Goal: Task Accomplishment & Management: Use online tool/utility

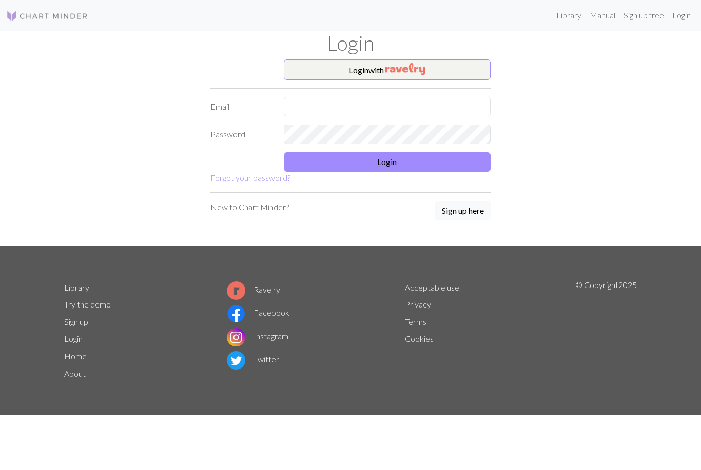
click at [466, 71] on button "Login with" at bounding box center [387, 69] width 207 height 21
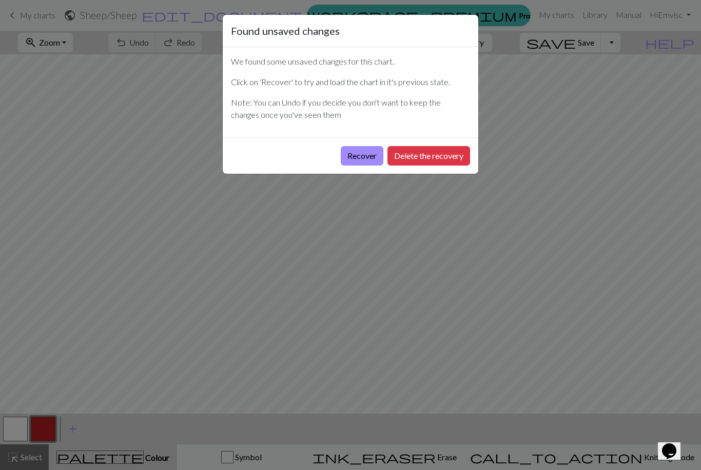
click at [367, 152] on button "Recover" at bounding box center [362, 155] width 43 height 19
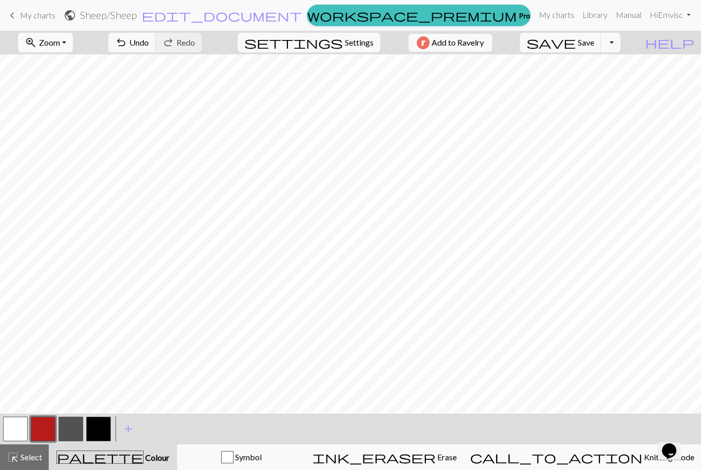
click at [597, 39] on button "save Save Save" at bounding box center [561, 42] width 82 height 19
click at [351, 42] on span "Settings" at bounding box center [359, 42] width 29 height 12
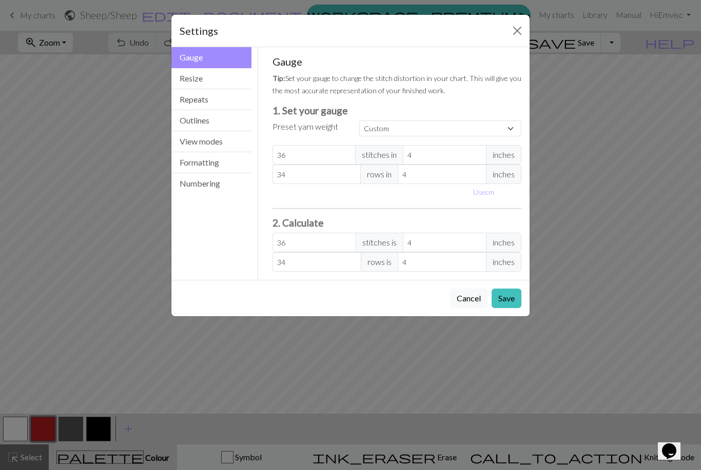
click at [233, 99] on button "Repeats" at bounding box center [211, 99] width 80 height 21
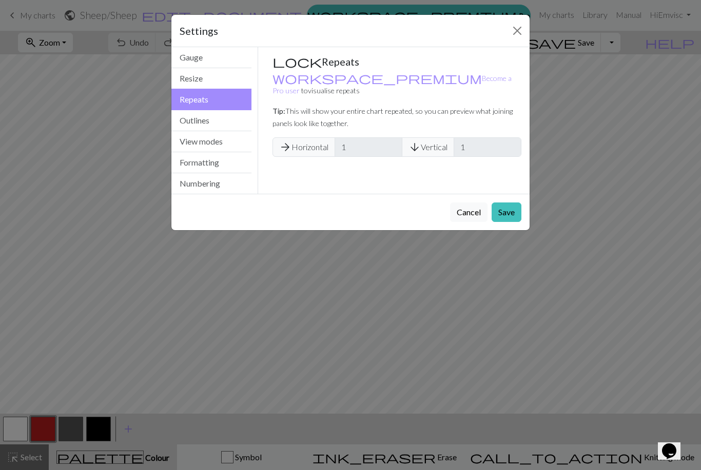
click at [231, 78] on button "Resize" at bounding box center [211, 78] width 80 height 21
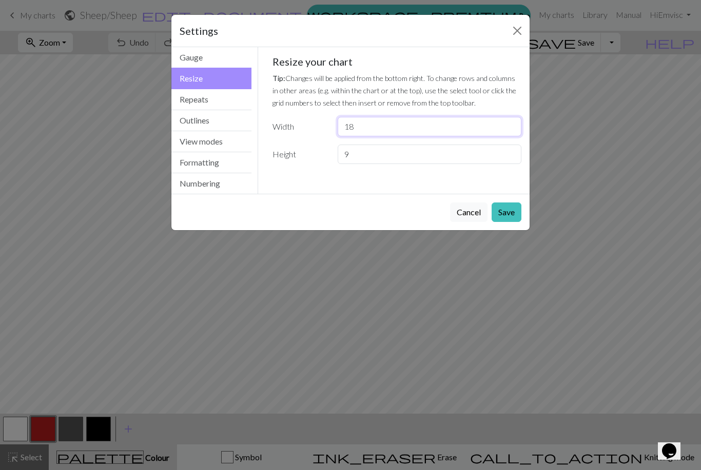
click at [443, 120] on input "18" at bounding box center [429, 126] width 184 height 19
click at [487, 124] on input "18" at bounding box center [429, 126] width 184 height 19
type input "1"
type input "20"
click at [484, 154] on input "9" at bounding box center [429, 154] width 184 height 19
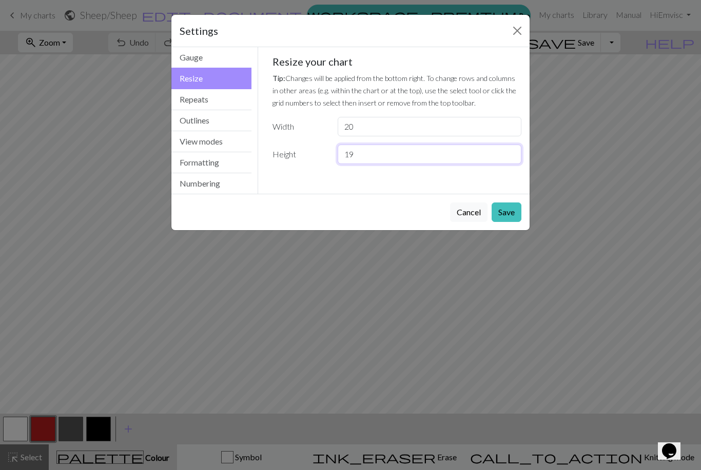
type input "19"
click at [509, 207] on button "Save" at bounding box center [506, 212] width 30 height 19
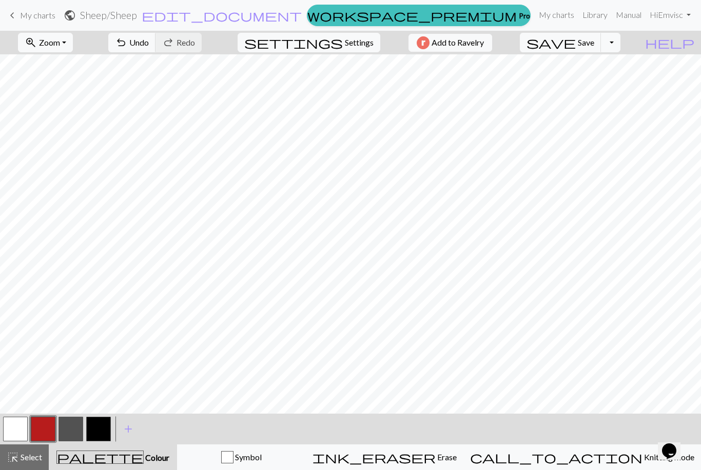
click at [106, 427] on button "button" at bounding box center [98, 429] width 25 height 25
click at [23, 427] on button "button" at bounding box center [15, 429] width 25 height 25
click at [74, 426] on button "button" at bounding box center [70, 429] width 25 height 25
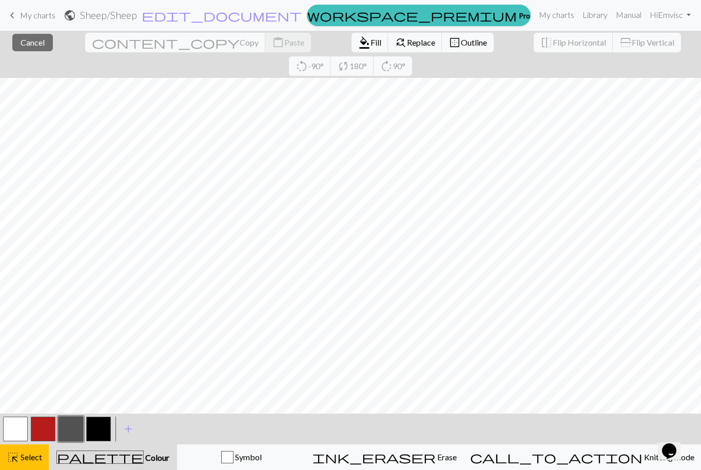
click at [75, 427] on button "button" at bounding box center [70, 429] width 25 height 25
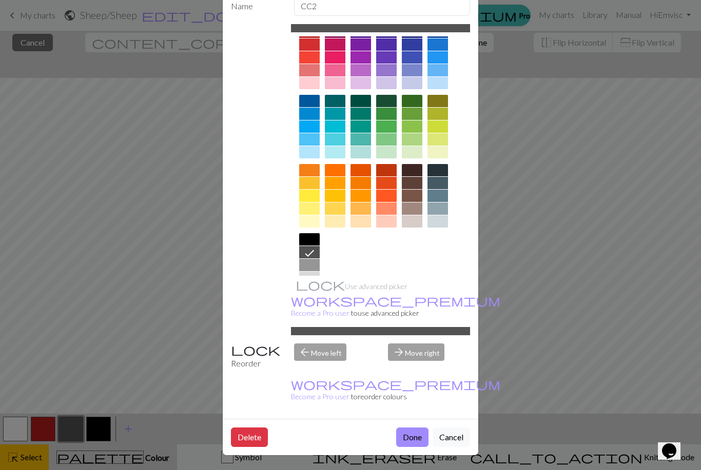
scroll to position [58, 0]
click at [452, 439] on button "Cancel" at bounding box center [450, 437] width 37 height 19
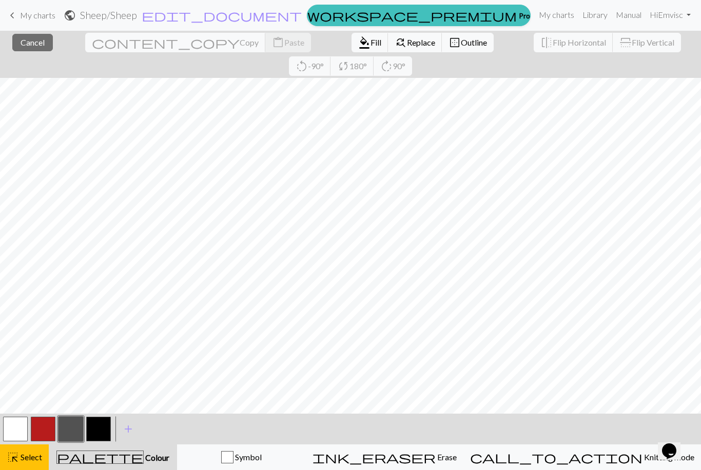
click at [370, 45] on span "Fill" at bounding box center [375, 42] width 11 height 10
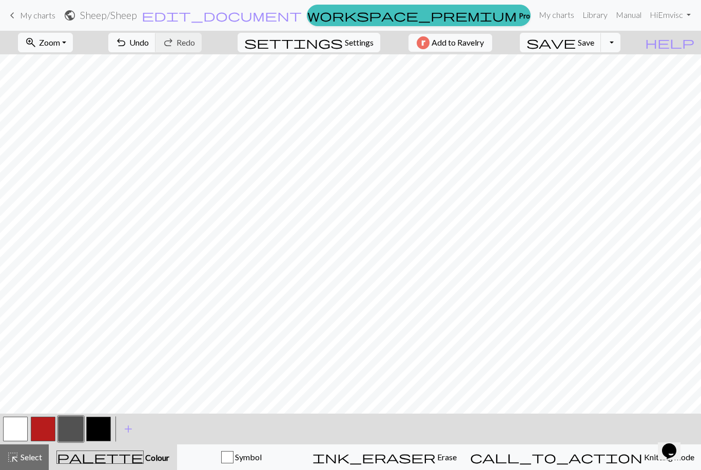
click at [23, 420] on button "button" at bounding box center [15, 429] width 25 height 25
click at [101, 432] on button "button" at bounding box center [98, 429] width 25 height 25
click at [18, 422] on button "button" at bounding box center [15, 429] width 25 height 25
click at [110, 427] on button "button" at bounding box center [98, 429] width 25 height 25
click at [22, 424] on button "button" at bounding box center [15, 429] width 25 height 25
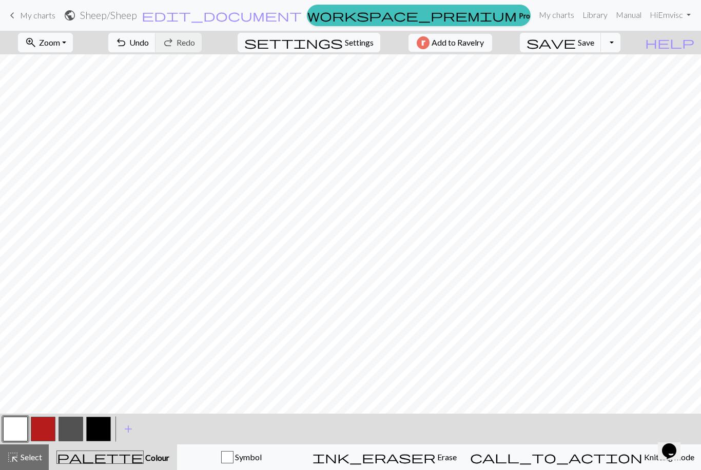
click at [365, 42] on span "Settings" at bounding box center [359, 42] width 29 height 12
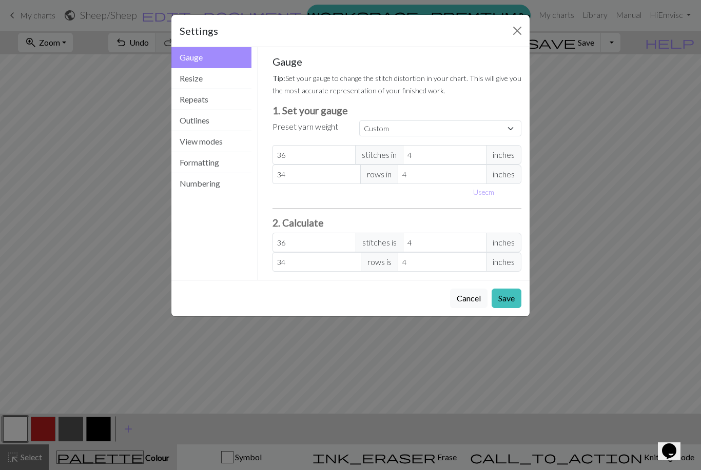
click at [237, 82] on button "Resize" at bounding box center [211, 78] width 80 height 21
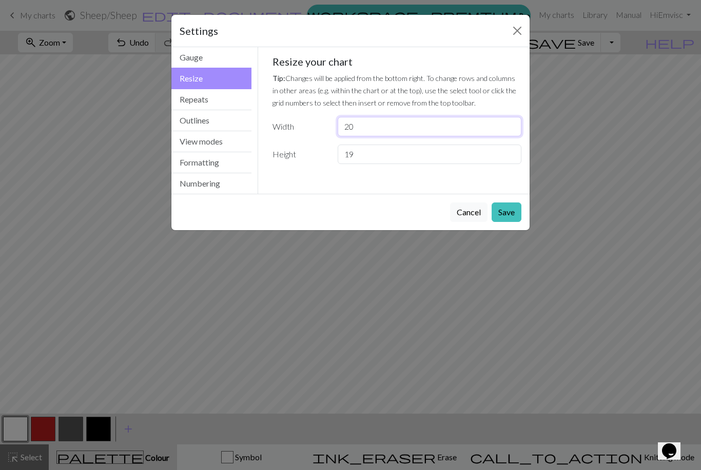
click at [415, 122] on input "20" at bounding box center [429, 126] width 184 height 19
type input "22"
click at [506, 206] on button "Save" at bounding box center [506, 212] width 30 height 19
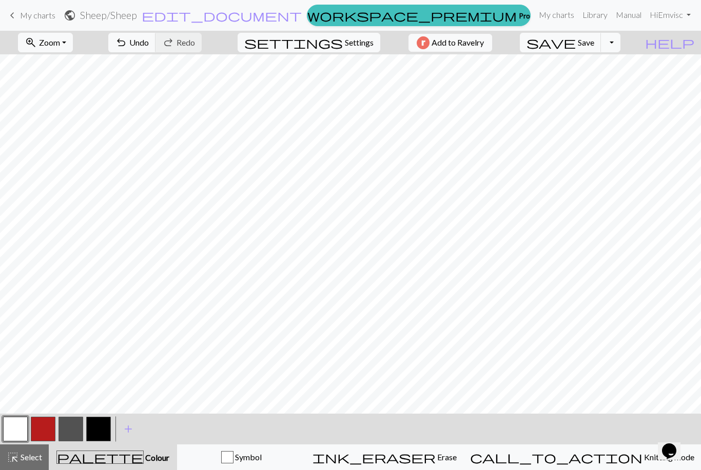
click at [107, 431] on button "button" at bounding box center [98, 429] width 25 height 25
click at [74, 427] on button "button" at bounding box center [70, 429] width 25 height 25
click at [109, 427] on button "button" at bounding box center [98, 429] width 25 height 25
click at [26, 420] on button "button" at bounding box center [15, 429] width 25 height 25
click at [108, 426] on button "button" at bounding box center [98, 429] width 25 height 25
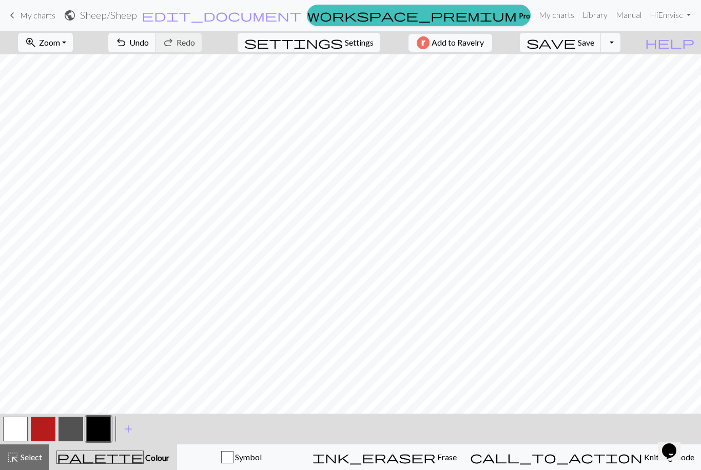
click at [24, 422] on button "button" at bounding box center [15, 429] width 25 height 25
click at [75, 424] on button "button" at bounding box center [70, 429] width 25 height 25
click at [100, 427] on button "button" at bounding box center [98, 429] width 25 height 25
click at [79, 423] on button "button" at bounding box center [70, 429] width 25 height 25
click at [25, 422] on button "button" at bounding box center [15, 429] width 25 height 25
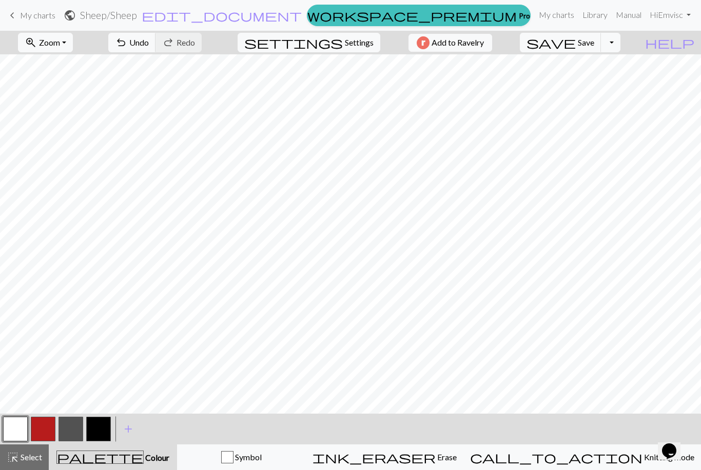
click at [115, 422] on button "add Add a colour" at bounding box center [128, 429] width 26 height 26
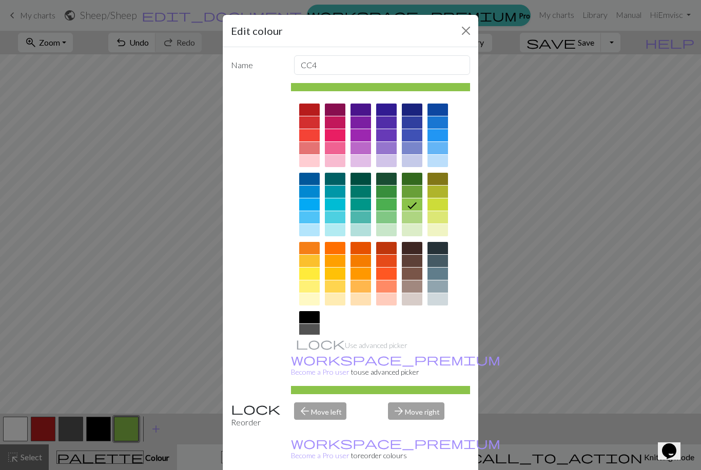
click at [471, 32] on button "Close" at bounding box center [466, 31] width 16 height 16
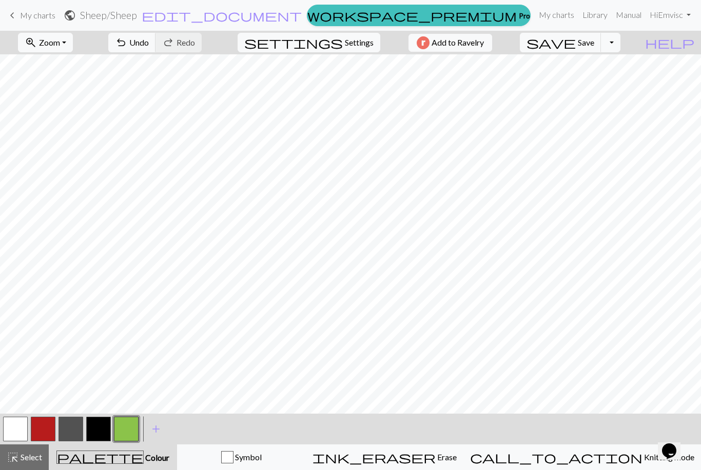
click at [98, 428] on button "button" at bounding box center [98, 429] width 25 height 25
click at [27, 419] on button "button" at bounding box center [15, 429] width 25 height 25
click at [79, 422] on button "button" at bounding box center [70, 429] width 25 height 25
click at [38, 449] on button "highlight_alt Select Select" at bounding box center [24, 458] width 49 height 26
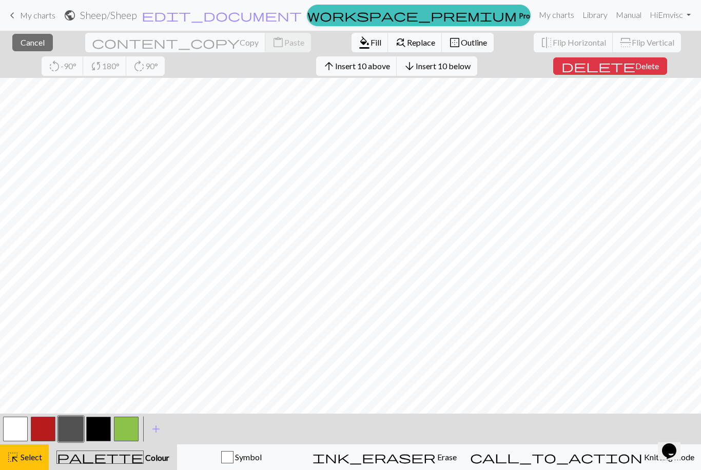
click at [78, 429] on button "button" at bounding box center [70, 429] width 25 height 25
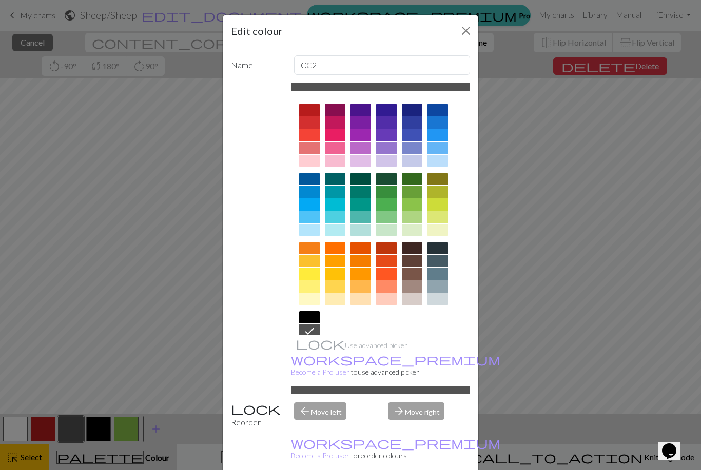
click at [466, 30] on button "Close" at bounding box center [466, 31] width 16 height 16
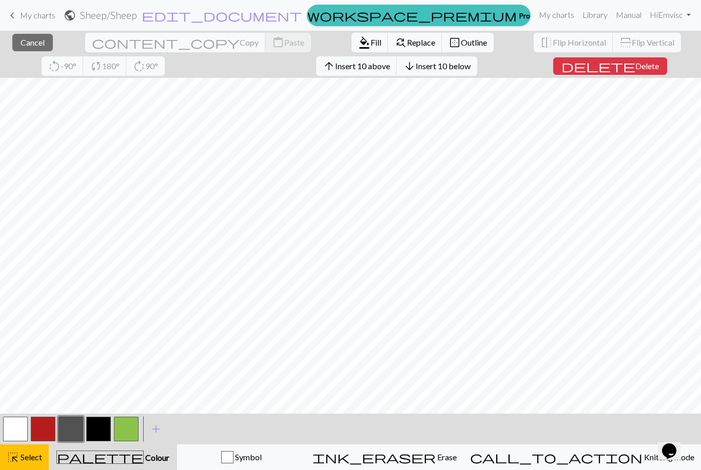
click at [370, 41] on span "Fill" at bounding box center [375, 42] width 11 height 10
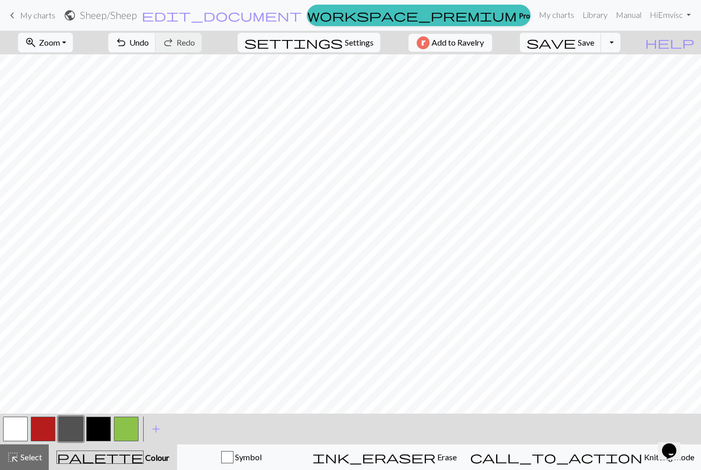
click at [24, 422] on button "button" at bounding box center [15, 429] width 25 height 25
click at [149, 47] on span "Undo" at bounding box center [138, 42] width 19 height 10
click at [105, 428] on button "button" at bounding box center [98, 429] width 25 height 25
click at [77, 424] on button "button" at bounding box center [70, 429] width 25 height 25
click at [31, 422] on button "button" at bounding box center [43, 429] width 25 height 25
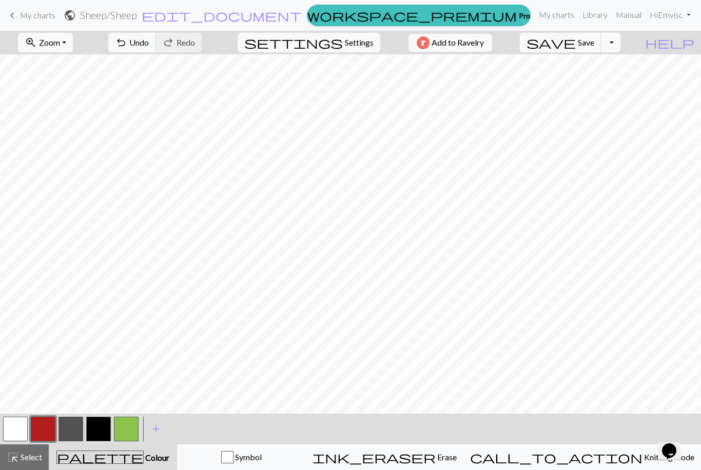
click at [149, 39] on span "Undo" at bounding box center [138, 42] width 19 height 10
click at [27, 418] on button "button" at bounding box center [15, 429] width 25 height 25
click at [149, 44] on span "Undo" at bounding box center [138, 42] width 19 height 10
click at [156, 52] on button "undo Undo Undo" at bounding box center [132, 42] width 48 height 19
click at [171, 53] on div "undo Undo Undo redo Redo Redo" at bounding box center [155, 43] width 109 height 24
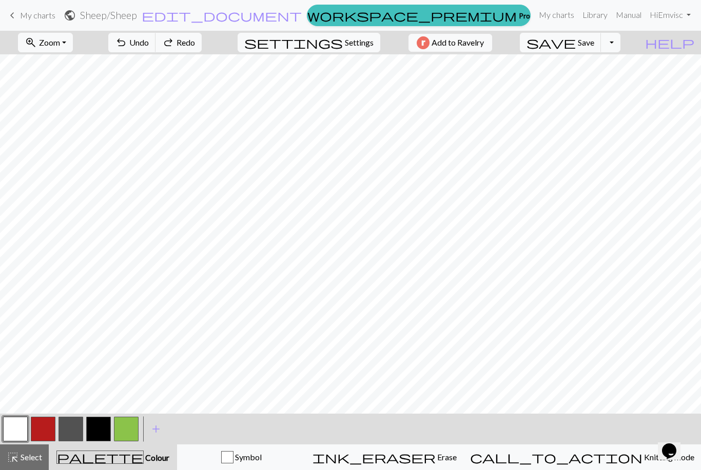
click at [156, 45] on button "undo Undo Undo" at bounding box center [132, 42] width 48 height 19
click at [127, 46] on span "undo" at bounding box center [121, 42] width 12 height 14
click at [127, 44] on span "undo" at bounding box center [121, 42] width 12 height 14
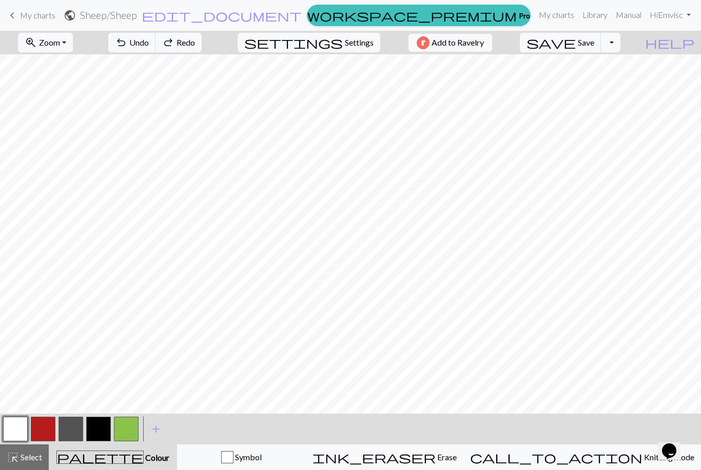
click at [127, 44] on span "undo" at bounding box center [121, 42] width 12 height 14
click at [127, 45] on span "undo" at bounding box center [121, 42] width 12 height 14
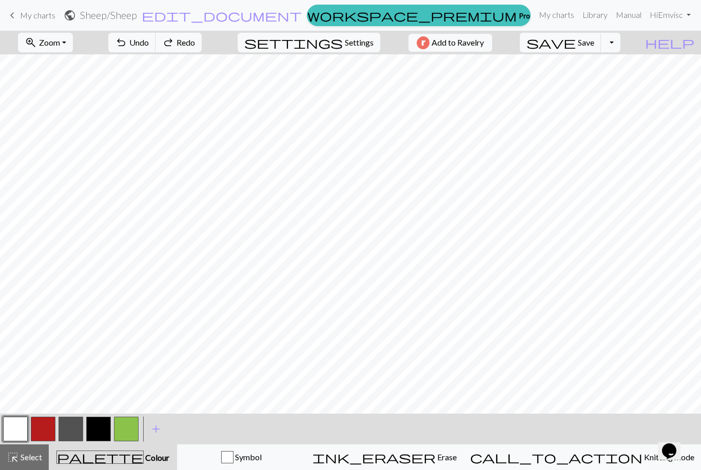
click at [127, 44] on span "undo" at bounding box center [121, 42] width 12 height 14
click at [127, 43] on span "undo" at bounding box center [121, 42] width 12 height 14
click at [149, 45] on span "Undo" at bounding box center [138, 42] width 19 height 10
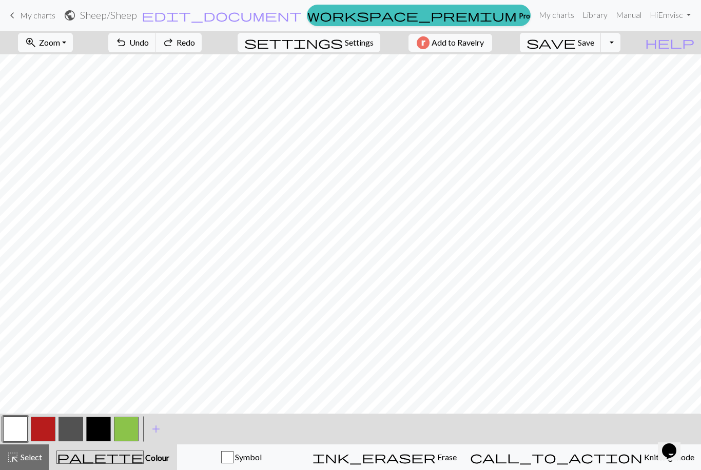
click at [149, 45] on span "Undo" at bounding box center [138, 42] width 19 height 10
click at [149, 43] on span "Undo" at bounding box center [138, 42] width 19 height 10
click at [149, 40] on span "Undo" at bounding box center [138, 42] width 19 height 10
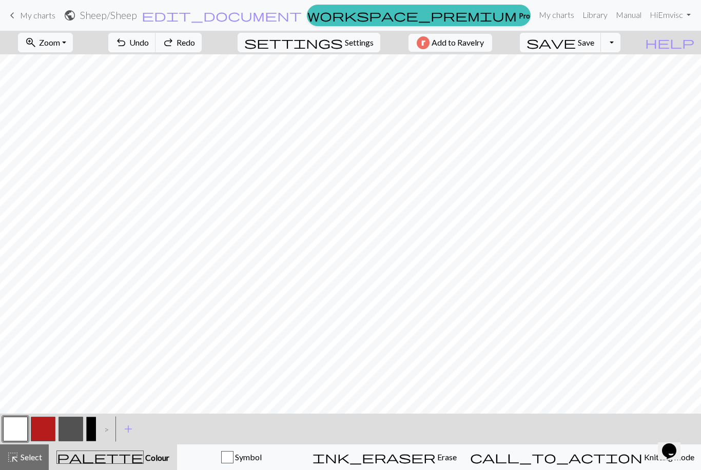
click at [149, 41] on span "Undo" at bounding box center [138, 42] width 19 height 10
click at [149, 40] on span "Undo" at bounding box center [138, 42] width 19 height 10
click at [156, 40] on button "undo Undo Undo" at bounding box center [132, 42] width 48 height 19
click at [156, 38] on button "undo Undo Undo" at bounding box center [132, 42] width 48 height 19
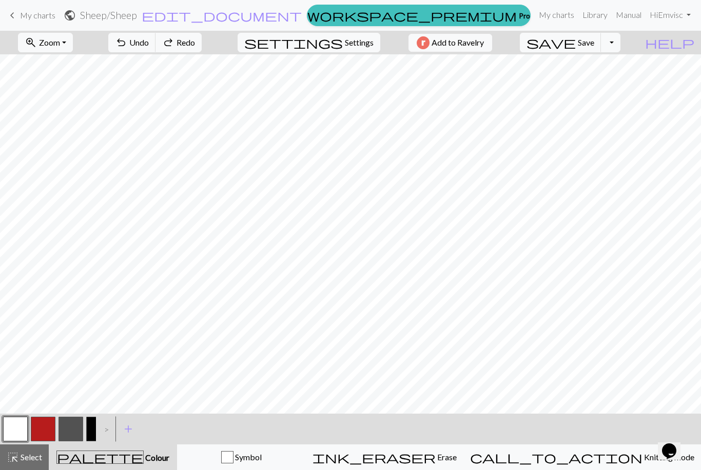
click at [156, 38] on button "undo Undo Undo" at bounding box center [132, 42] width 48 height 19
click at [156, 37] on button "undo Undo Undo" at bounding box center [132, 42] width 48 height 19
click at [156, 35] on button "undo Undo Undo" at bounding box center [132, 42] width 48 height 19
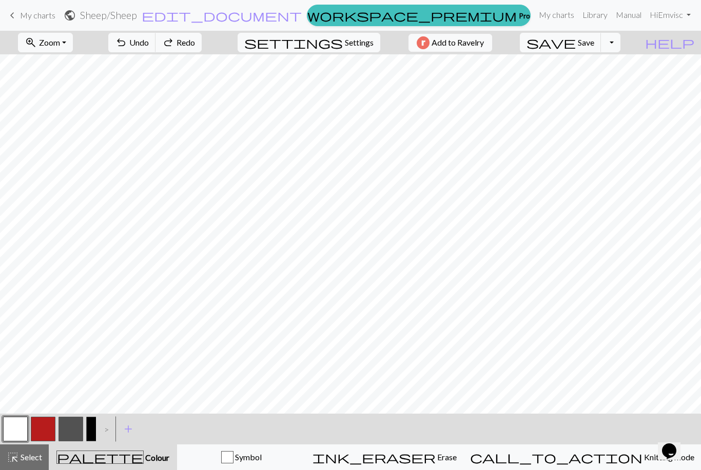
click at [127, 37] on span "undo" at bounding box center [121, 42] width 12 height 14
click at [156, 35] on button "undo Undo Undo" at bounding box center [132, 42] width 48 height 19
click at [127, 41] on span "undo" at bounding box center [121, 42] width 12 height 14
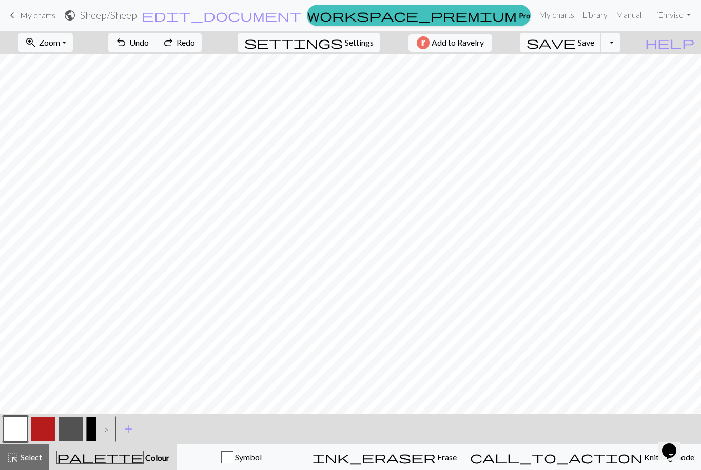
click at [127, 41] on span "undo" at bounding box center [121, 42] width 12 height 14
click at [127, 40] on span "undo" at bounding box center [121, 42] width 12 height 14
click at [156, 43] on button "undo Undo Undo" at bounding box center [132, 42] width 48 height 19
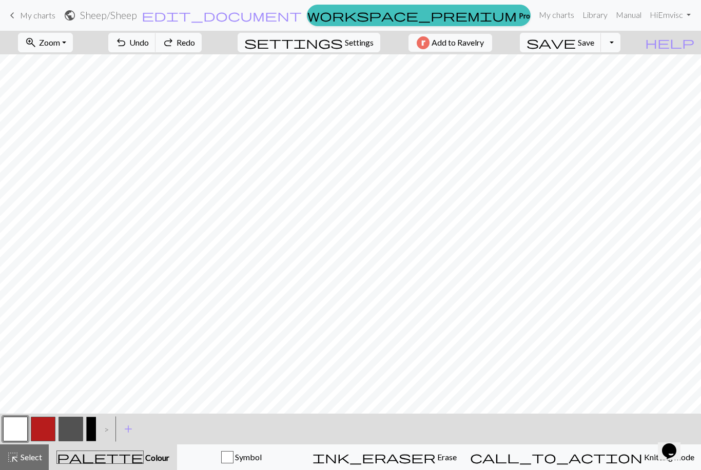
click at [127, 41] on span "undo" at bounding box center [121, 42] width 12 height 14
click at [127, 40] on span "undo" at bounding box center [121, 42] width 12 height 14
click at [127, 41] on span "undo" at bounding box center [121, 42] width 12 height 14
click at [127, 45] on span "undo" at bounding box center [121, 42] width 12 height 14
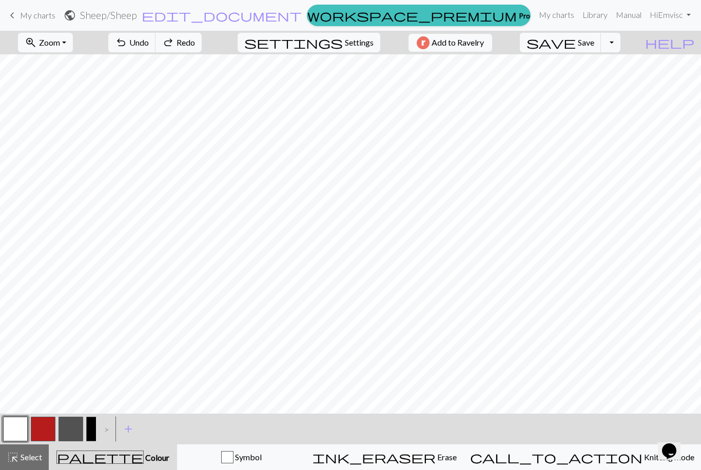
click at [127, 44] on span "undo" at bounding box center [121, 42] width 12 height 14
click at [127, 41] on span "undo" at bounding box center [121, 42] width 12 height 14
click at [172, 41] on div "undo Undo Undo redo Redo Redo" at bounding box center [155, 43] width 109 height 24
click at [176, 45] on div "undo Undo Undo redo Redo Redo" at bounding box center [155, 43] width 109 height 24
click at [95, 428] on button "button" at bounding box center [98, 429] width 25 height 25
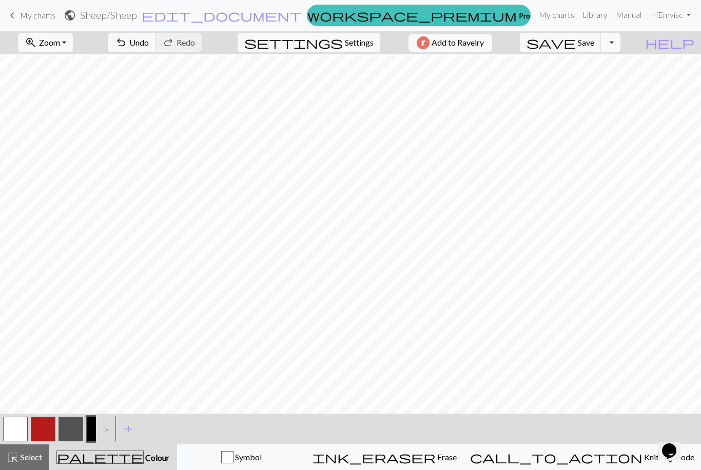
click at [72, 426] on button "button" at bounding box center [70, 429] width 25 height 25
click at [34, 458] on span "Select" at bounding box center [30, 457] width 23 height 10
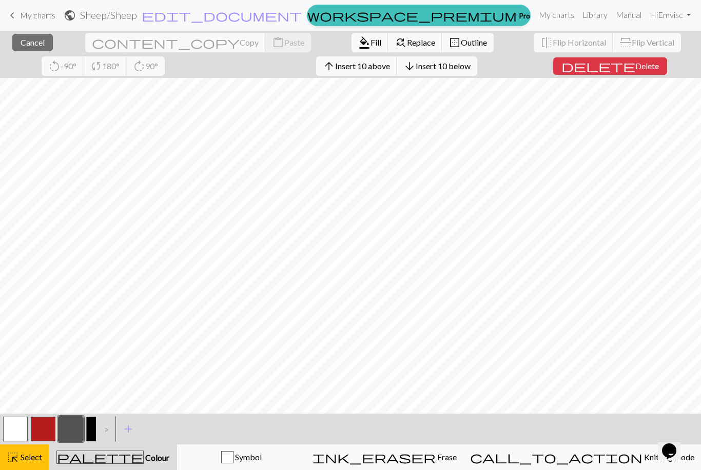
click at [79, 425] on button "button" at bounding box center [70, 429] width 25 height 25
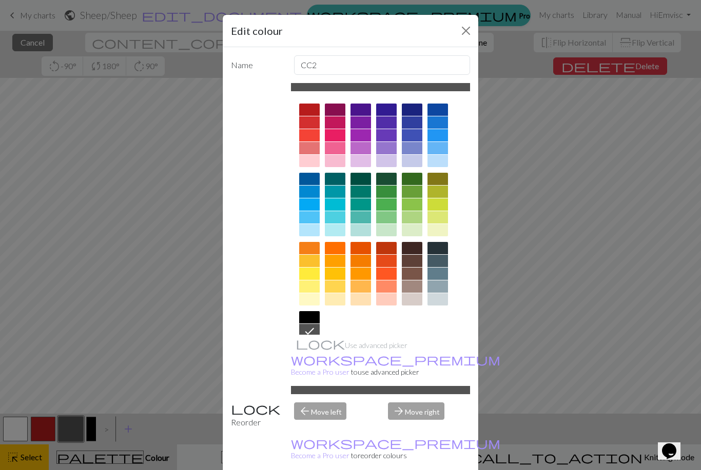
click at [458, 37] on button "Close" at bounding box center [466, 31] width 16 height 16
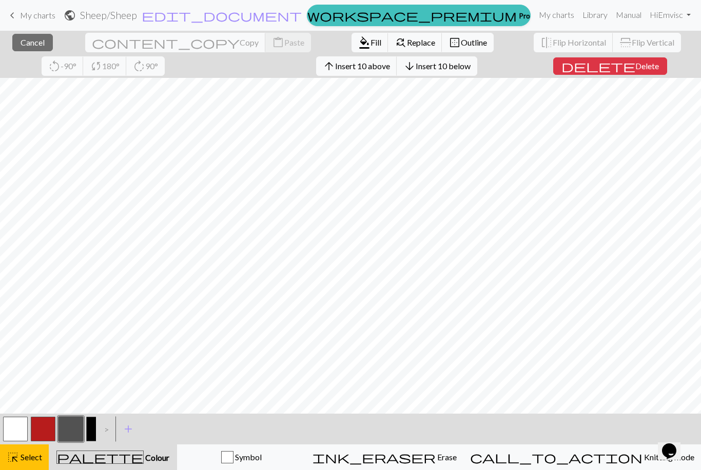
click at [370, 44] on span "Fill" at bounding box center [375, 42] width 11 height 10
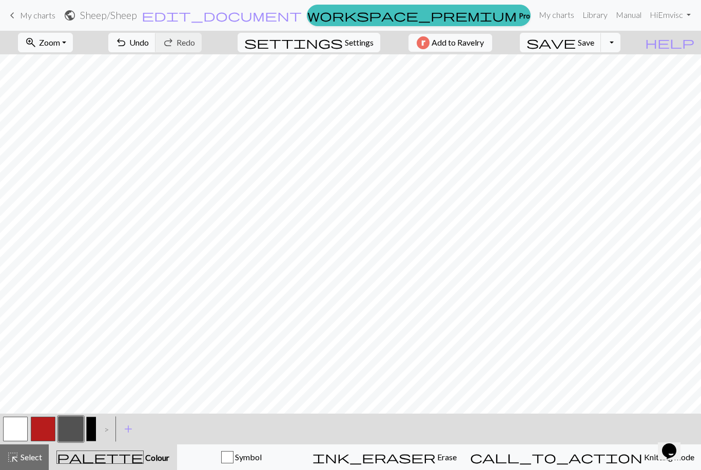
click at [23, 423] on button "button" at bounding box center [15, 429] width 25 height 25
click at [149, 42] on span "Undo" at bounding box center [138, 42] width 19 height 10
click at [149, 41] on span "Undo" at bounding box center [138, 42] width 19 height 10
click at [149, 47] on span "Undo" at bounding box center [138, 42] width 19 height 10
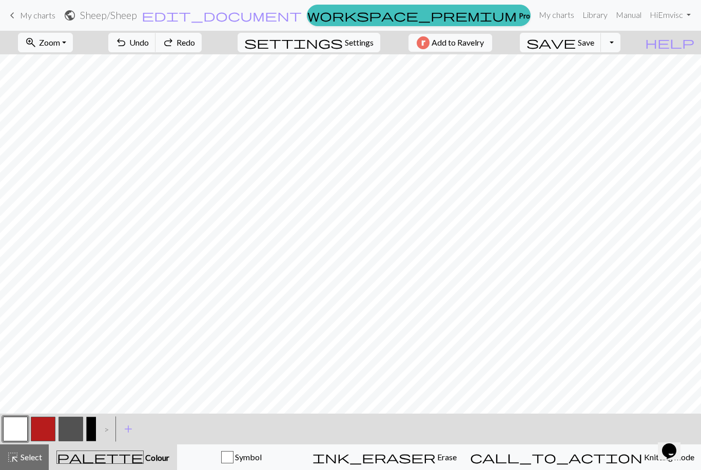
click at [149, 44] on span "Undo" at bounding box center [138, 42] width 19 height 10
click at [78, 426] on button "button" at bounding box center [70, 429] width 25 height 25
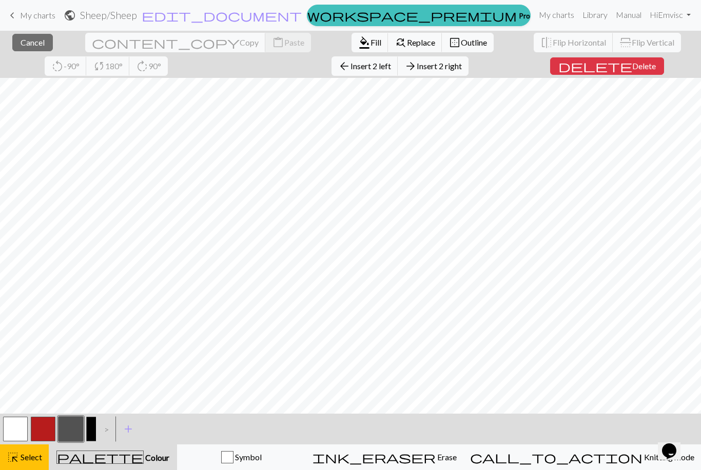
click at [358, 41] on span "format_color_fill" at bounding box center [364, 42] width 12 height 14
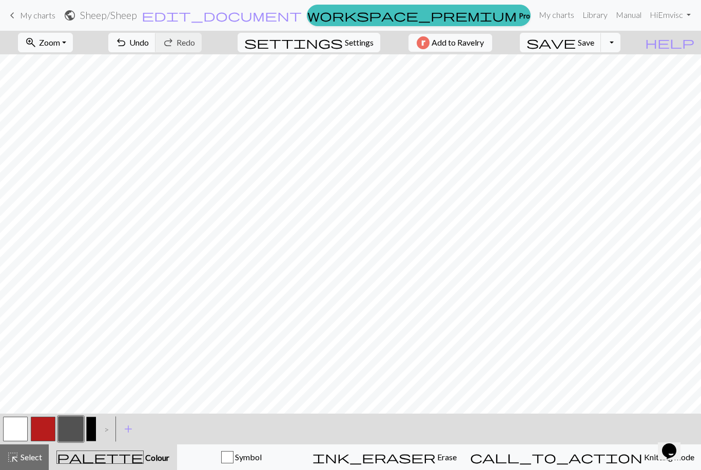
click at [19, 425] on button "button" at bounding box center [15, 429] width 25 height 25
click at [92, 424] on button "button" at bounding box center [98, 429] width 25 height 25
click at [156, 49] on button "undo Undo Undo" at bounding box center [132, 42] width 48 height 19
click at [149, 43] on span "Undo" at bounding box center [138, 42] width 19 height 10
click at [69, 430] on button "button" at bounding box center [70, 429] width 25 height 25
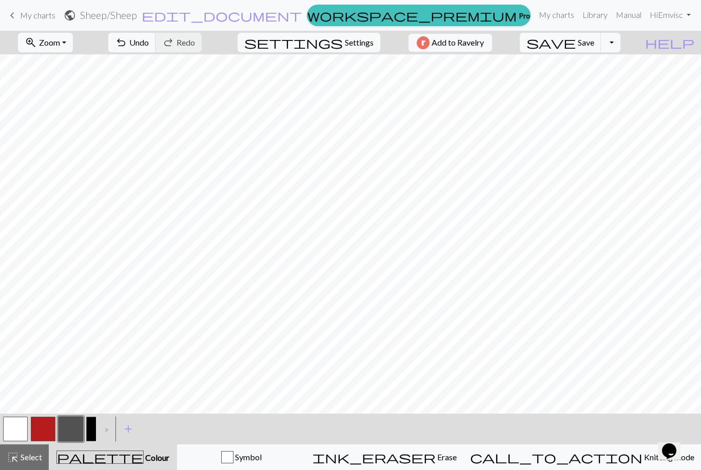
click at [357, 42] on span "Settings" at bounding box center [359, 42] width 29 height 12
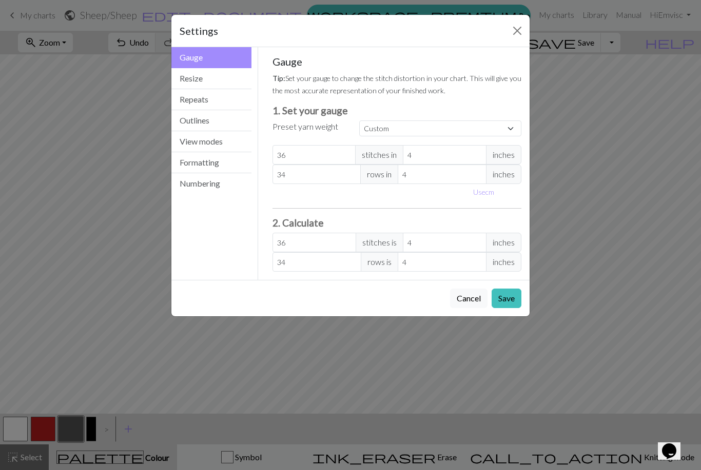
click at [238, 77] on button "Resize" at bounding box center [211, 78] width 80 height 21
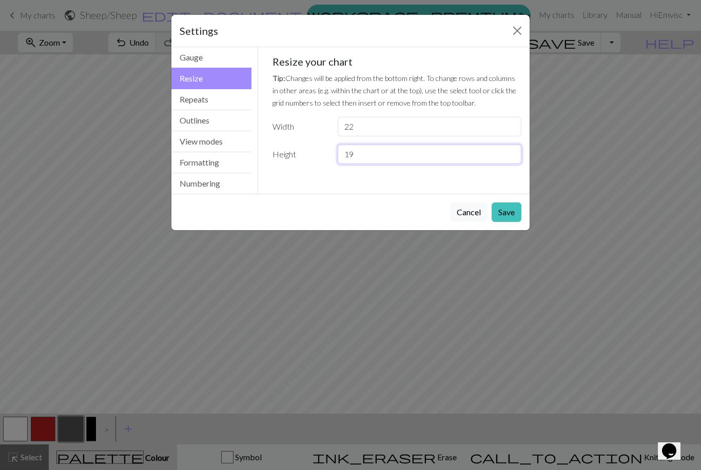
click at [411, 153] on input "19" at bounding box center [429, 154] width 184 height 19
type input "18"
click at [501, 205] on button "Save" at bounding box center [506, 212] width 30 height 19
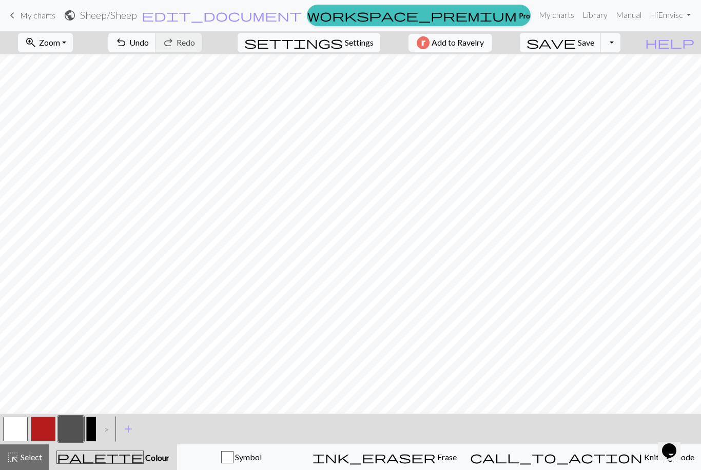
click at [348, 43] on span "Settings" at bounding box center [359, 42] width 29 height 12
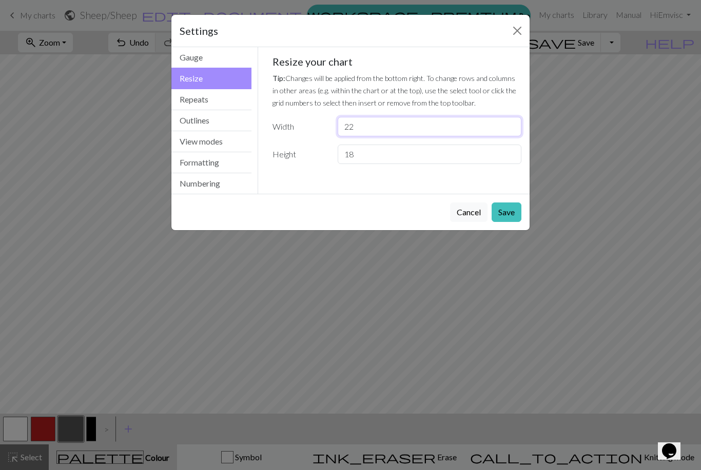
click at [411, 125] on input "22" at bounding box center [429, 126] width 184 height 19
type input "20"
click at [510, 208] on button "Save" at bounding box center [506, 212] width 30 height 19
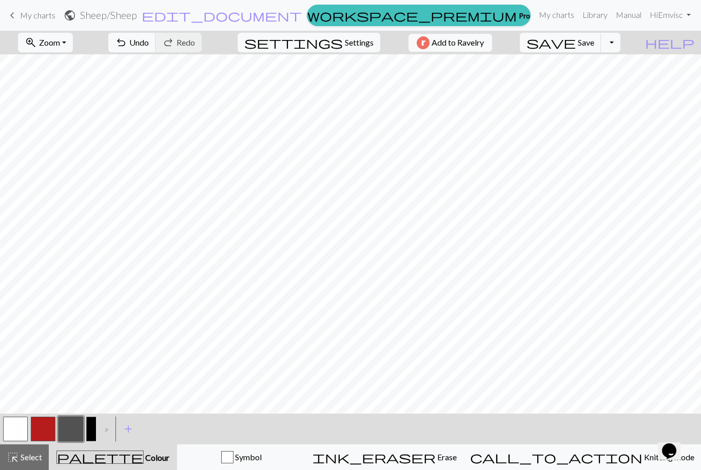
click at [601, 48] on button "save Save Save" at bounding box center [561, 42] width 82 height 19
